Goal: Information Seeking & Learning: Learn about a topic

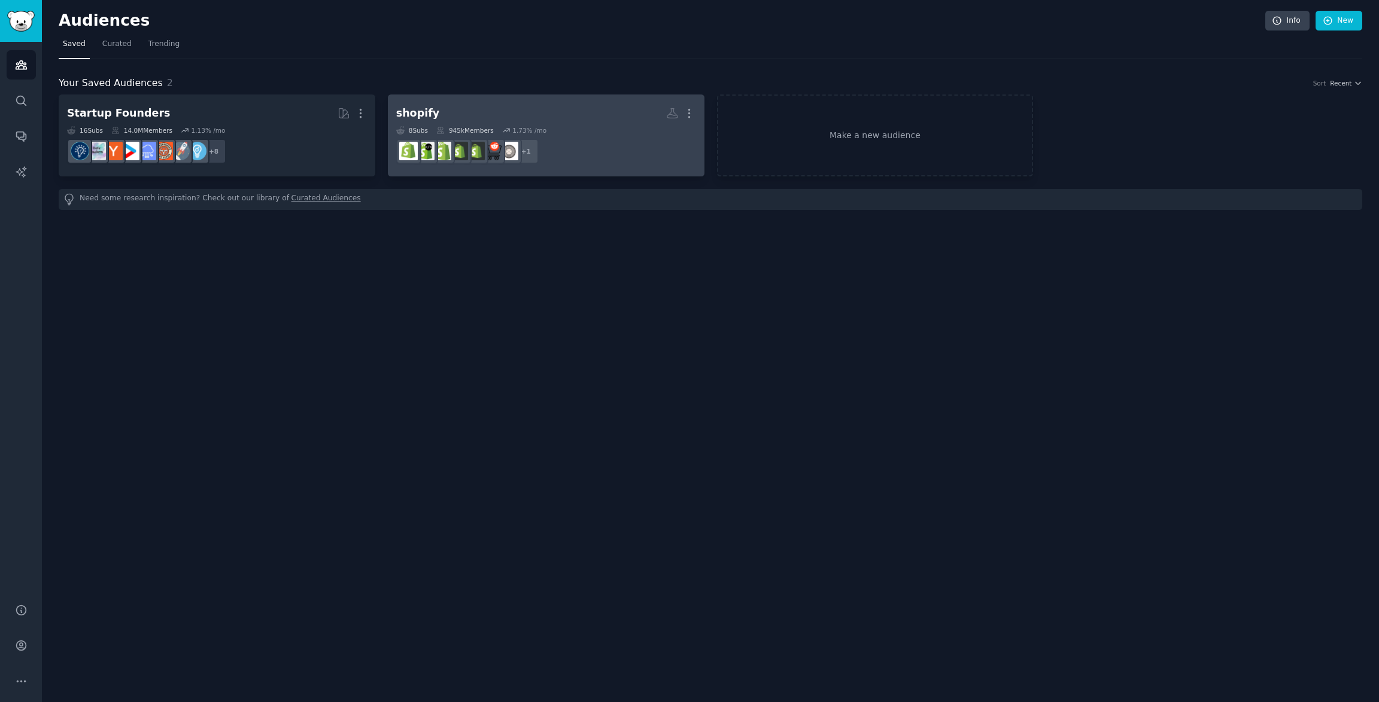
click at [619, 149] on dd "+ 1" at bounding box center [546, 152] width 300 height 34
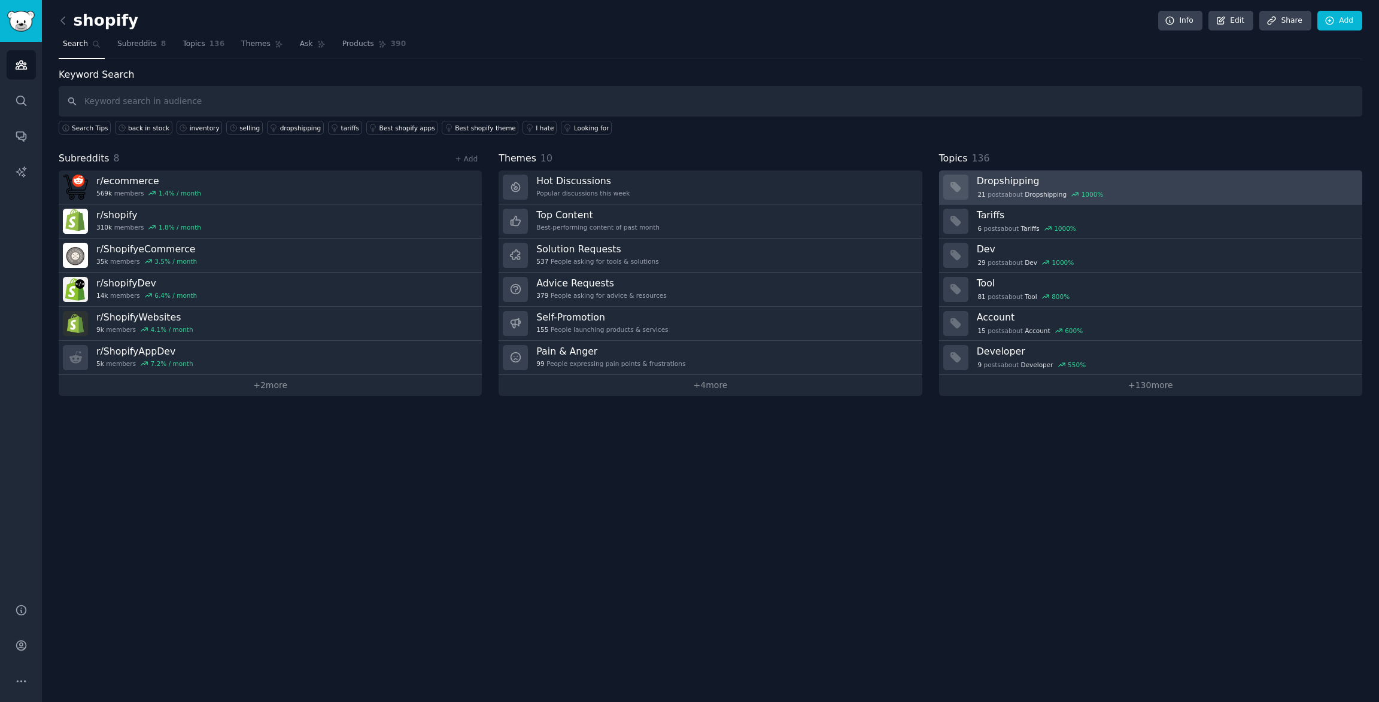
click at [991, 178] on h3 "Dropshipping" at bounding box center [1165, 181] width 377 height 13
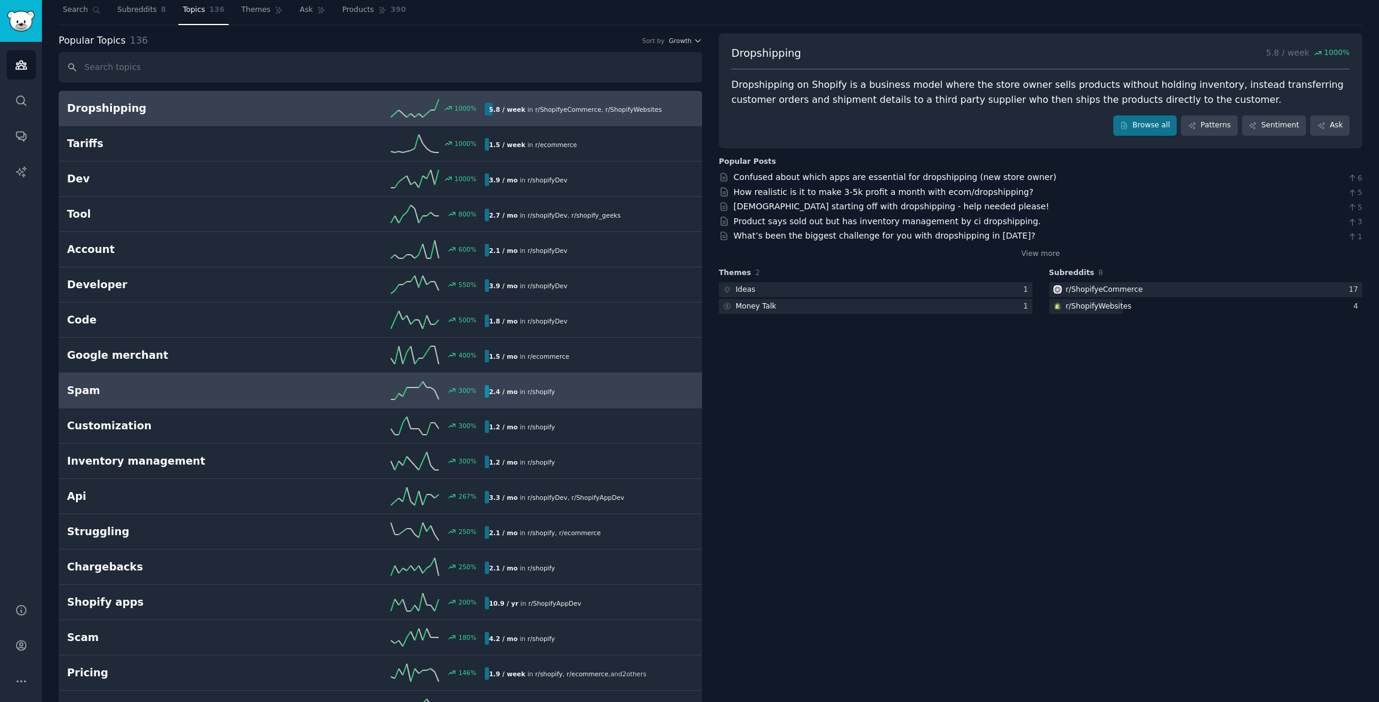
scroll to position [35, 0]
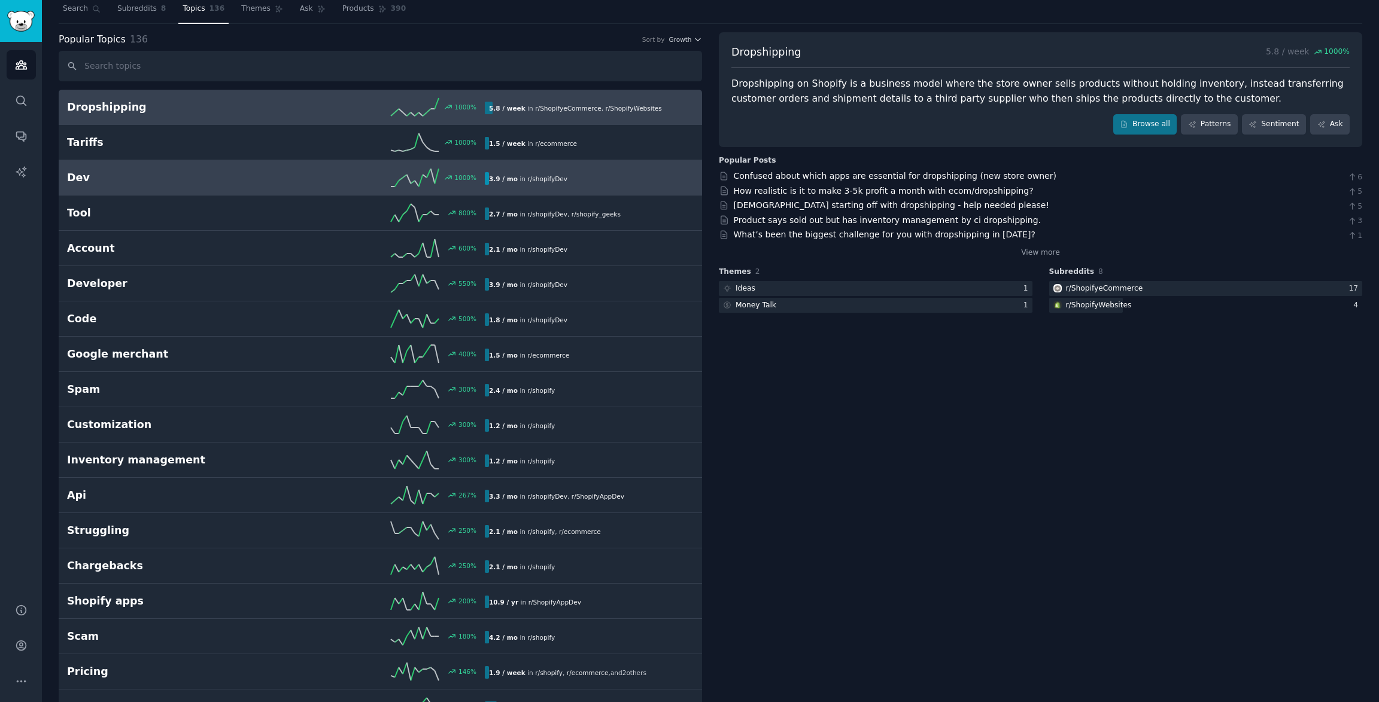
click at [536, 177] on span "r/ shopifyDev" at bounding box center [546, 178] width 39 height 7
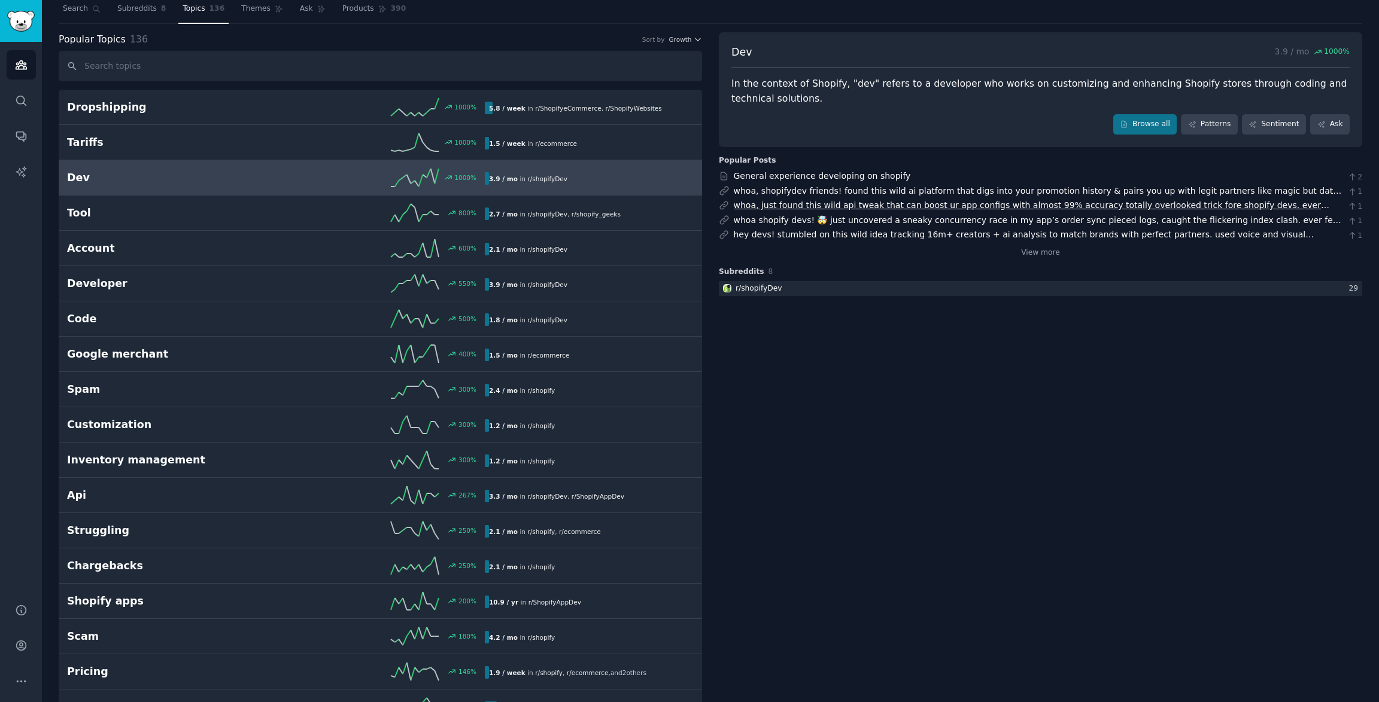
click at [1121, 206] on link "whoa, just found this wild api tweak that can boost ur app configs with almost …" at bounding box center [1031, 211] width 595 height 22
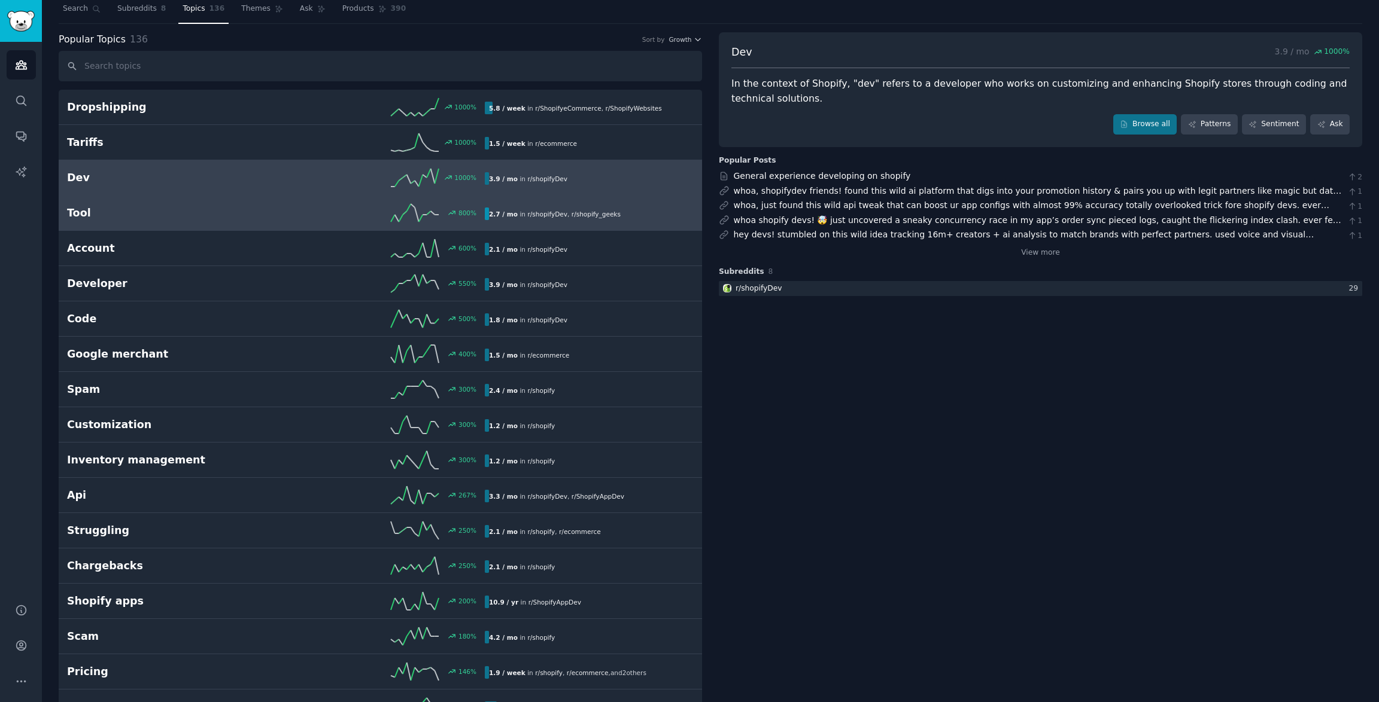
click at [540, 208] on div "2.7 / mo in r/ shopifyDev , r/ shopify_geeks" at bounding box center [555, 214] width 140 height 13
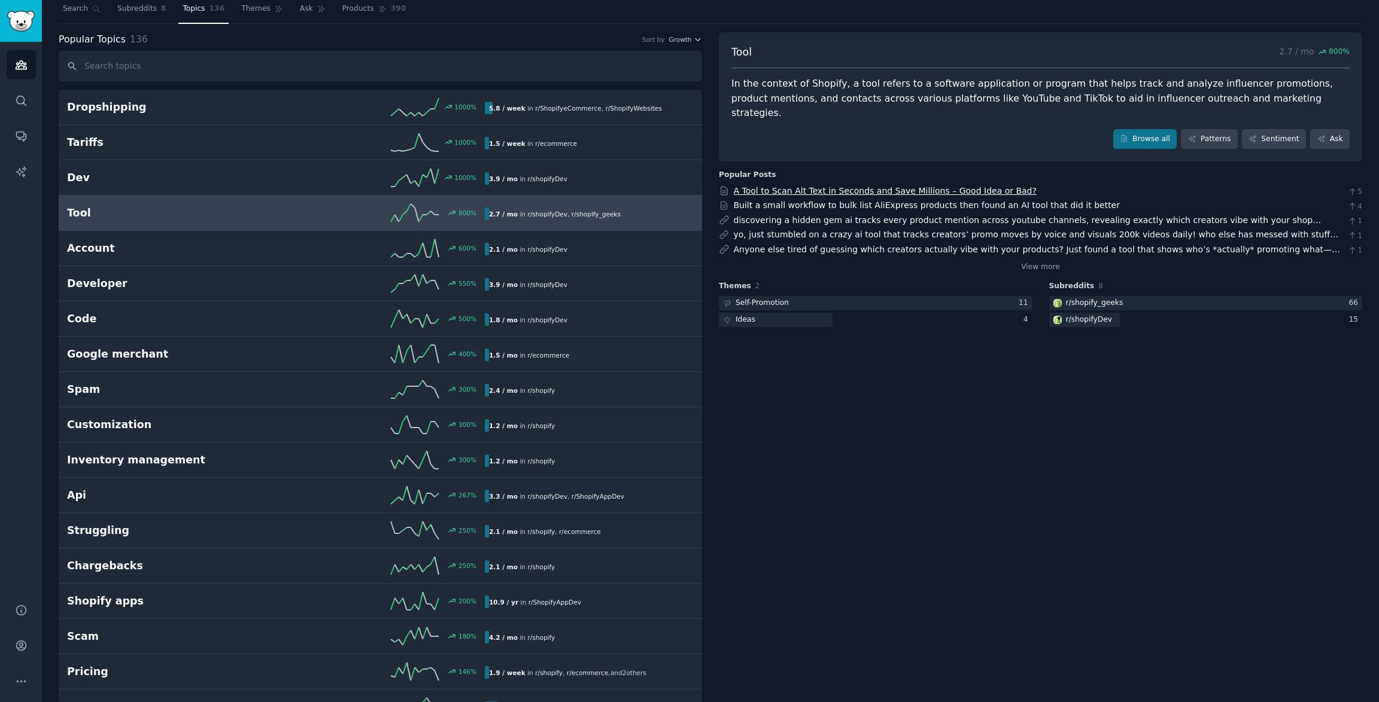
click at [852, 186] on link "A Tool to Scan Alt Text in Seconds and Save Millions – Good Idea or Bad?" at bounding box center [885, 191] width 303 height 10
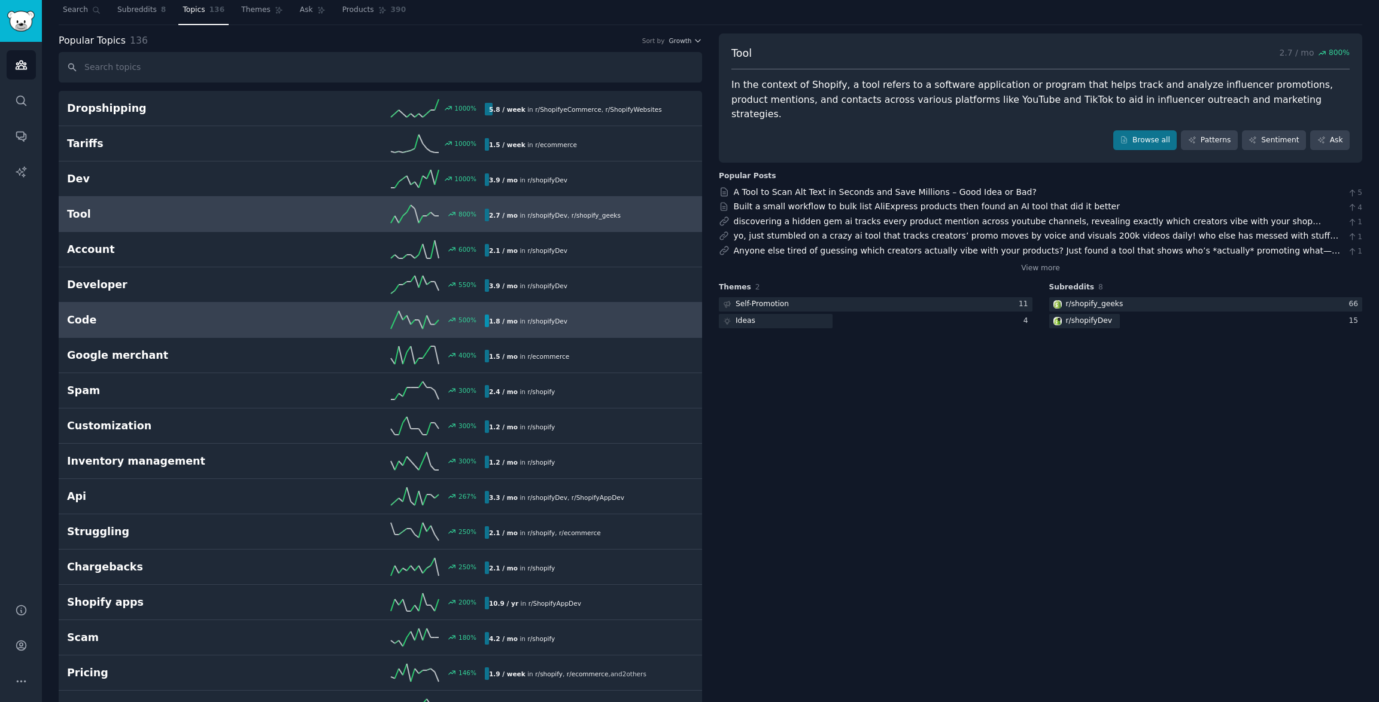
scroll to position [54, 0]
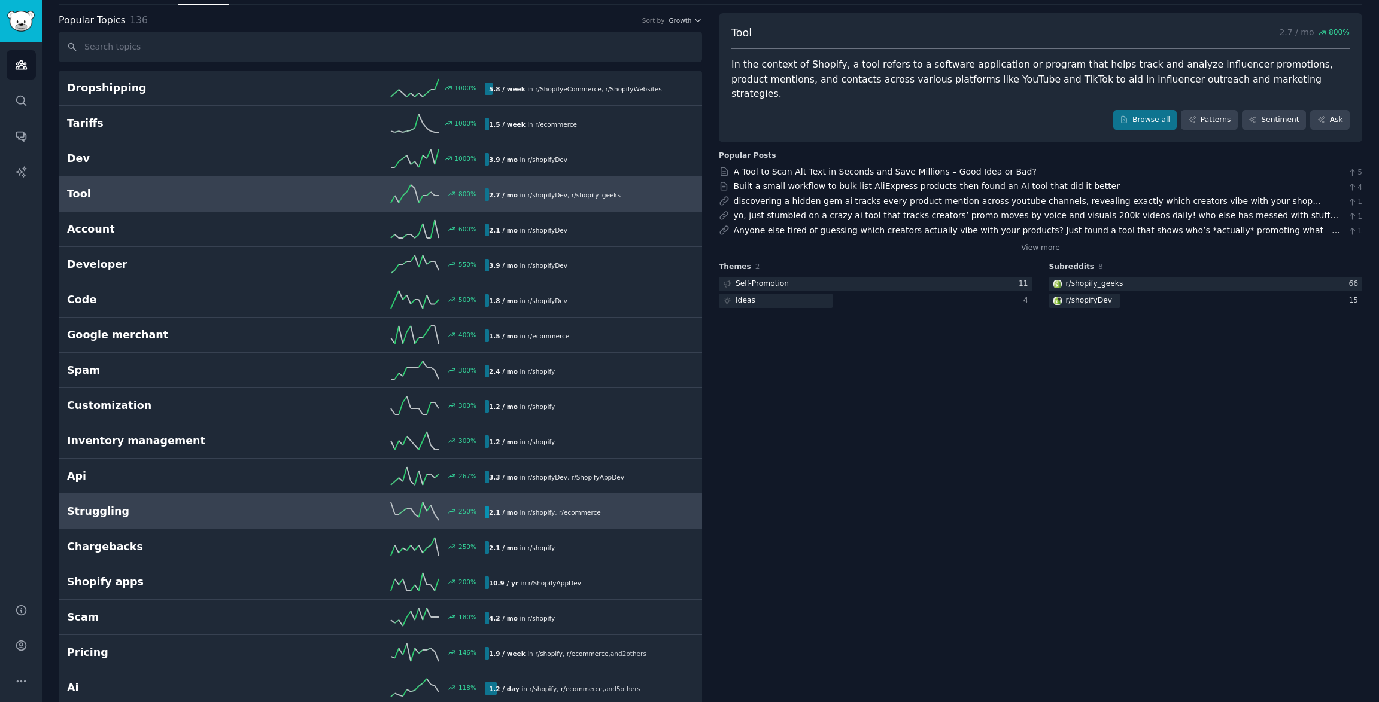
click at [284, 518] on div "250 %" at bounding box center [380, 512] width 209 height 18
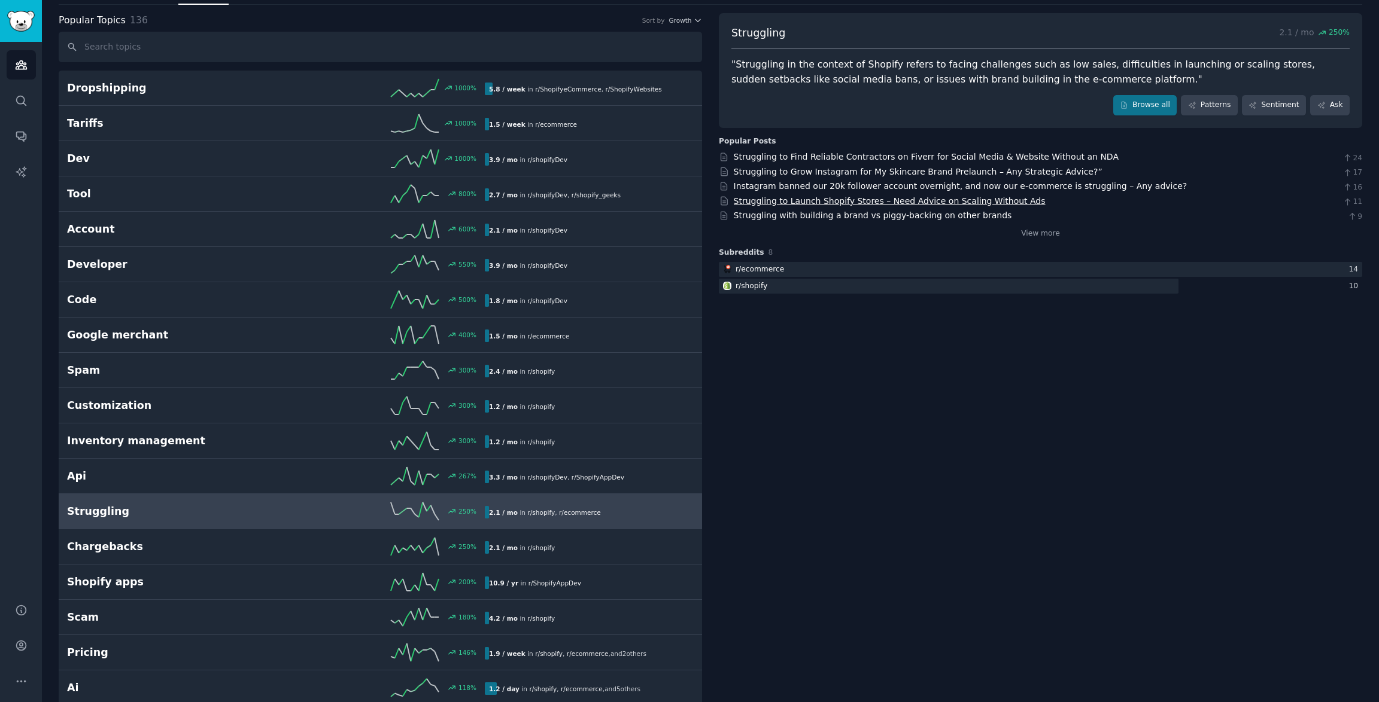
click at [978, 200] on link "Struggling to Launch Shopify Stores – Need Advice on Scaling Without Ads" at bounding box center [890, 201] width 312 height 10
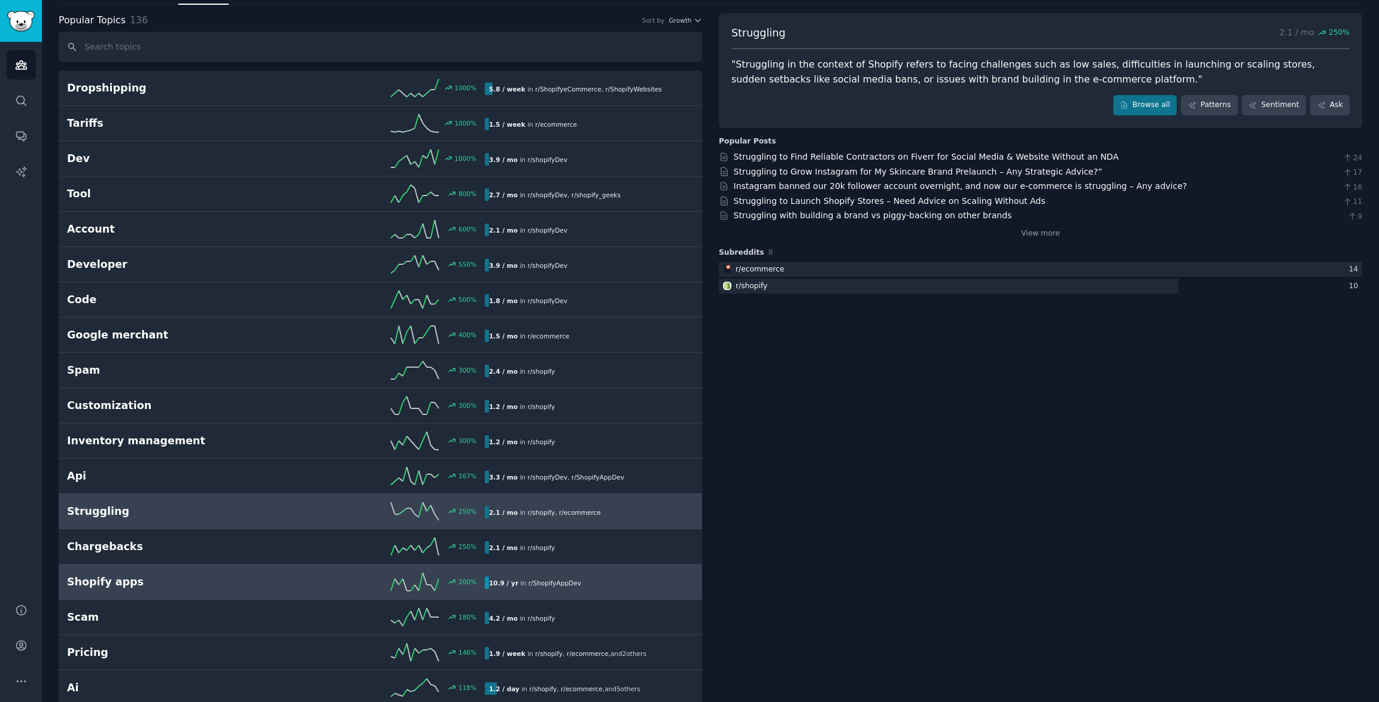
click at [582, 572] on link "Shopify apps 200 % 10.9 / yr in r/ ShopifyAppDev" at bounding box center [380, 582] width 643 height 35
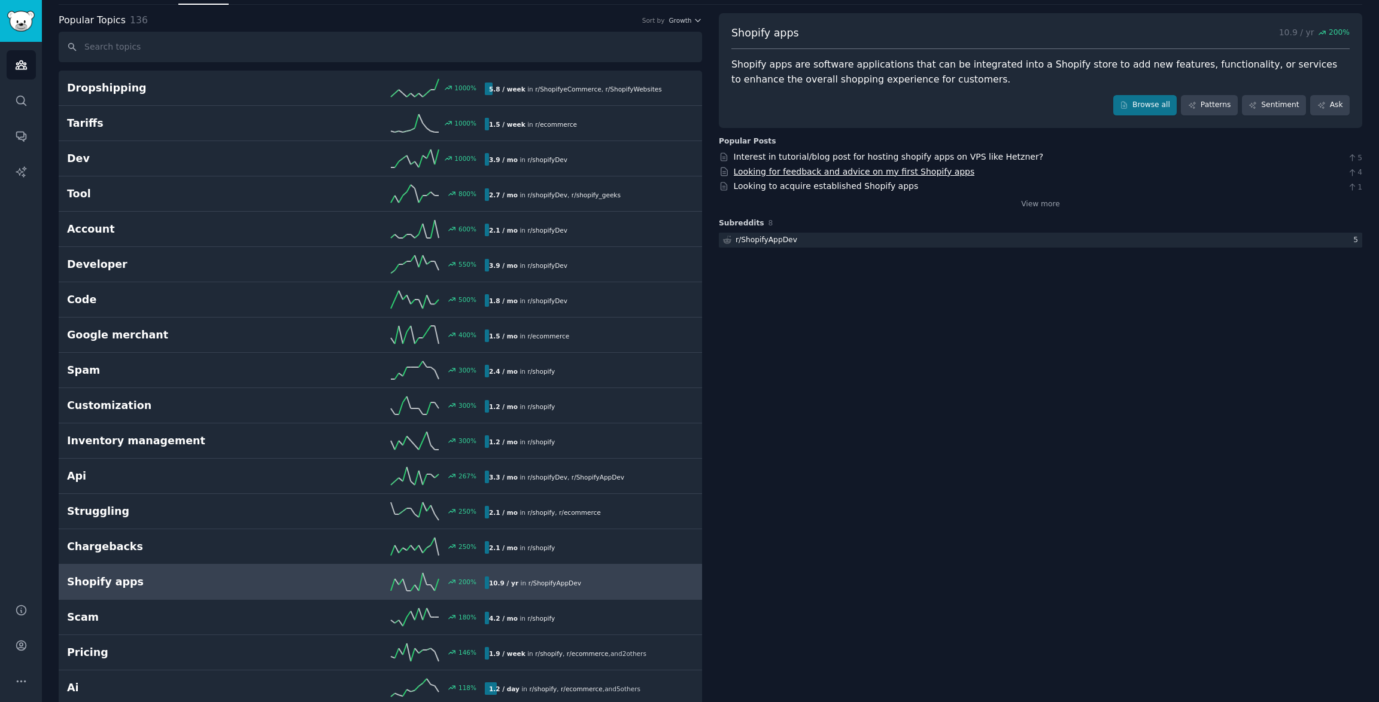
click at [920, 172] on link "Looking for feedback and advice on my first Shopify apps" at bounding box center [854, 172] width 241 height 10
click at [883, 188] on link "Looking to acquire established Shopify apps" at bounding box center [826, 186] width 185 height 10
click at [909, 158] on link "Interest in tutorial/blog post for hosting shopify apps on VPS like Hetzner?" at bounding box center [889, 157] width 310 height 10
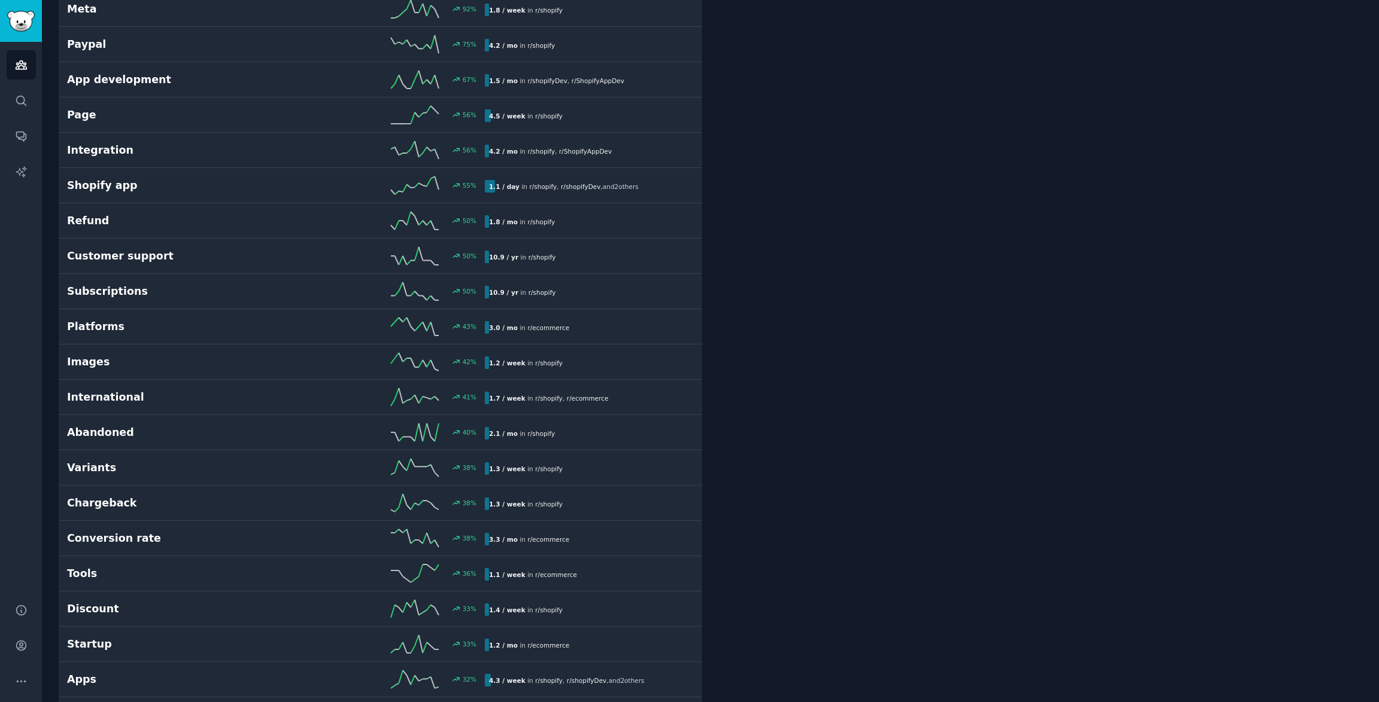
scroll to position [998, 0]
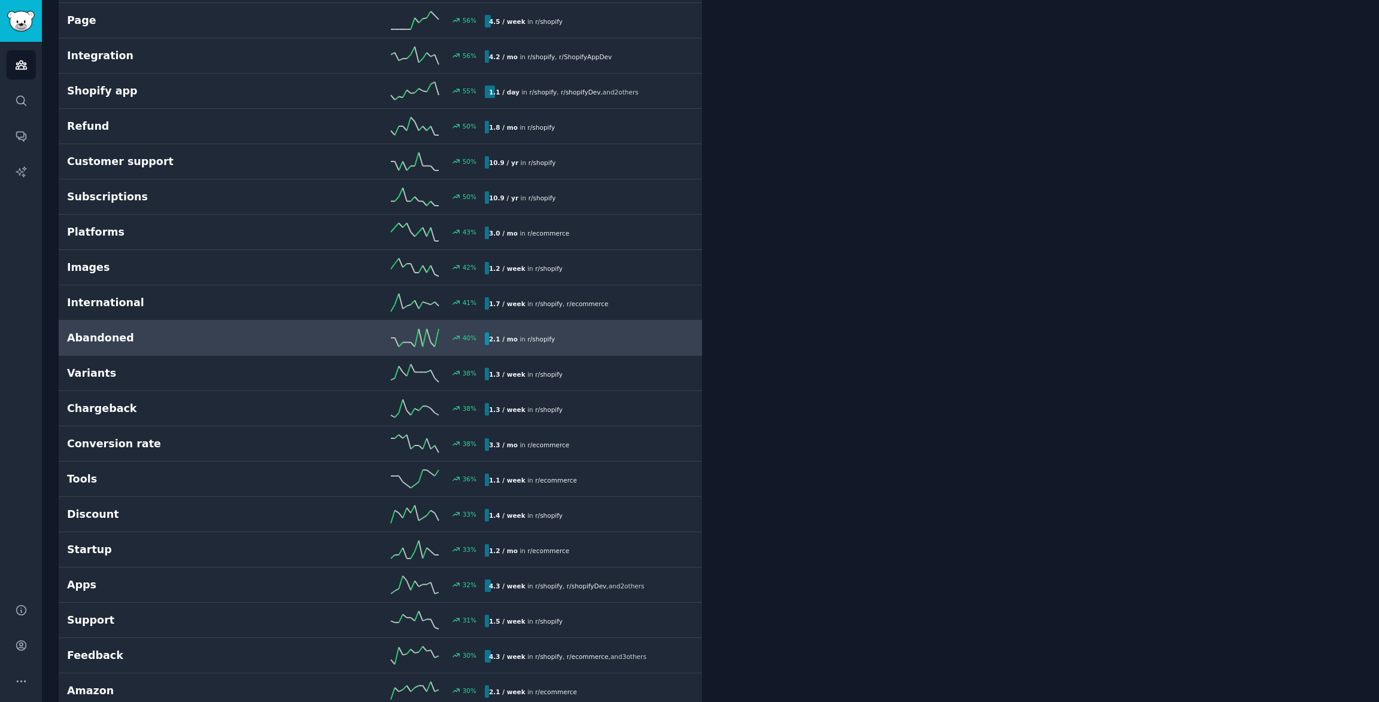
click at [104, 336] on h2 "Abandoned" at bounding box center [171, 338] width 209 height 15
